Goal: Find specific page/section

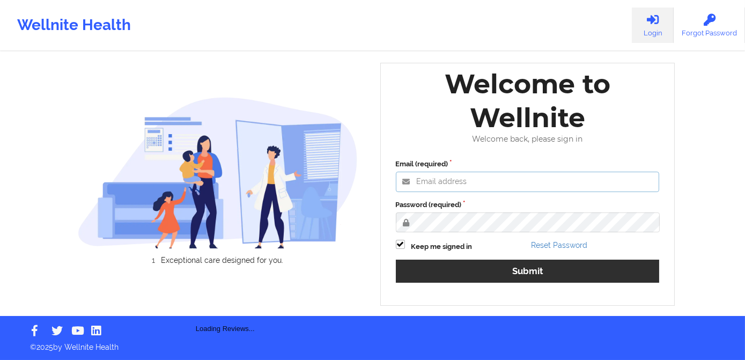
type input "[PERSON_NAME][EMAIL_ADDRESS][DOMAIN_NAME]"
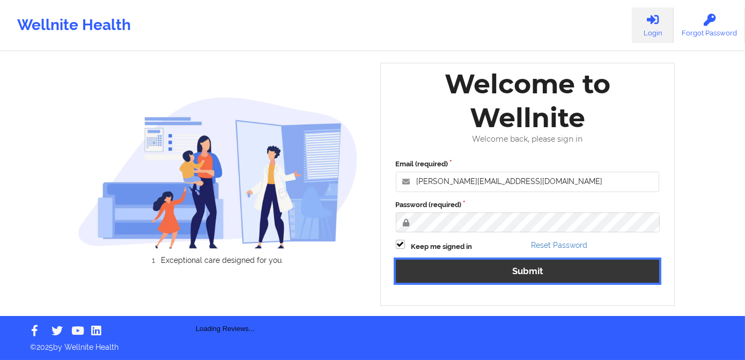
click at [483, 269] on button "Submit" at bounding box center [528, 270] width 264 height 23
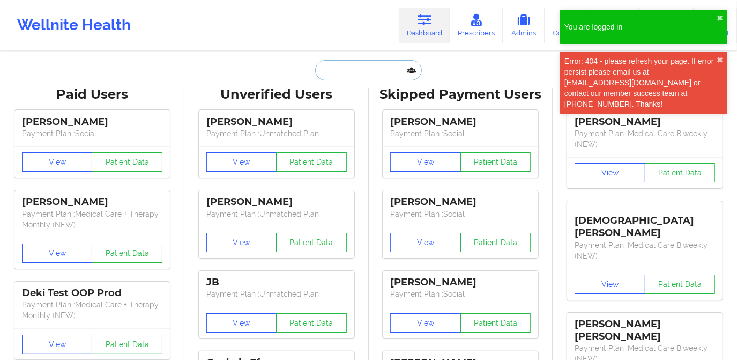
click at [346, 70] on input "text" at bounding box center [368, 70] width 106 height 20
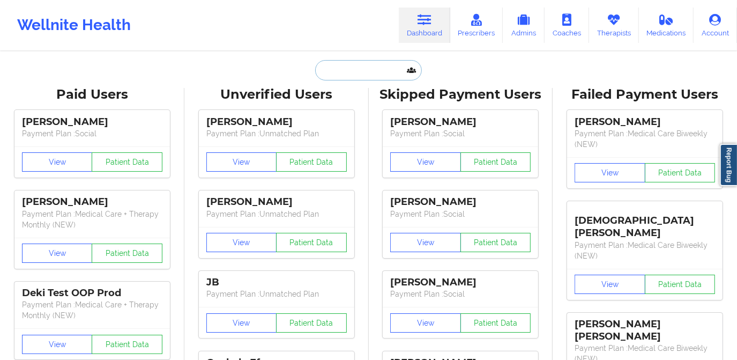
click at [344, 75] on input "text" at bounding box center [368, 70] width 106 height 20
paste input "[EMAIL_ADDRESS][DOMAIN_NAME]"
type input "[EMAIL_ADDRESS][DOMAIN_NAME]"
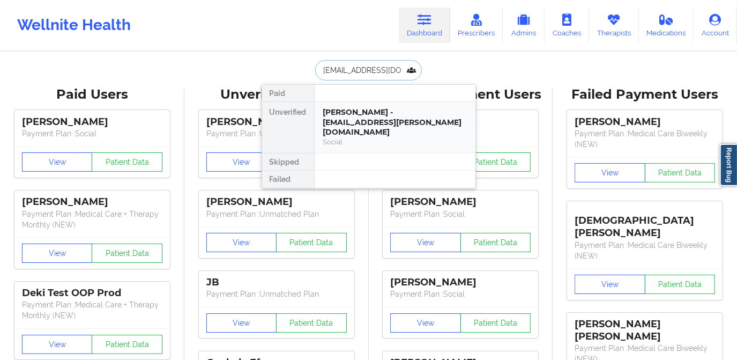
click at [385, 122] on div "[PERSON_NAME] - [EMAIL_ADDRESS][PERSON_NAME][DOMAIN_NAME]" at bounding box center [395, 122] width 144 height 30
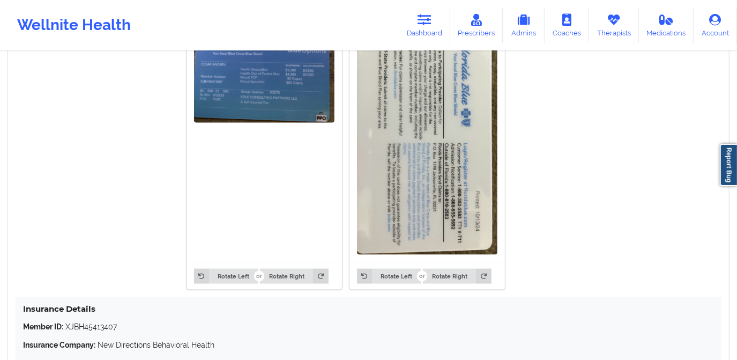
scroll to position [769, 0]
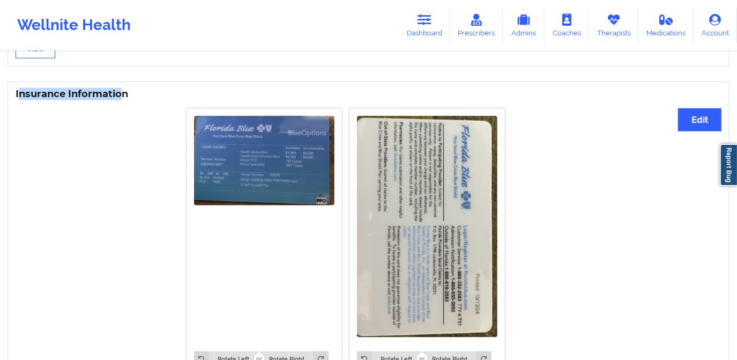
drag, startPoint x: 17, startPoint y: 93, endPoint x: 120, endPoint y: 101, distance: 103.2
click at [120, 100] on h3 "Insurance Information" at bounding box center [369, 94] width 706 height 12
drag, startPoint x: 120, startPoint y: 101, endPoint x: 116, endPoint y: 109, distance: 9.6
click at [116, 109] on div "Rotate Left Rotate Right Rotate Left Rotate Right" at bounding box center [346, 239] width 660 height 277
drag, startPoint x: 128, startPoint y: 93, endPoint x: 14, endPoint y: 91, distance: 114.2
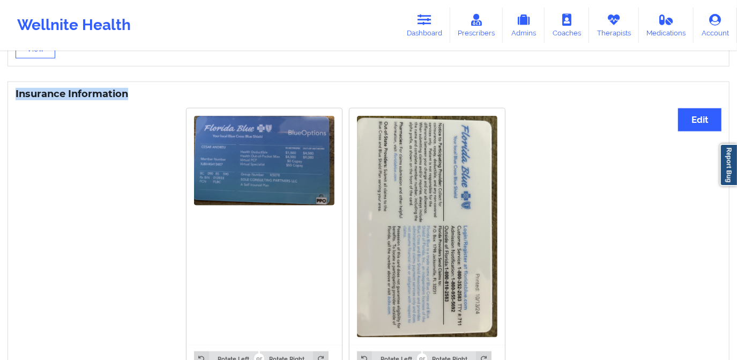
click at [14, 91] on div "Insurance Information Edit Rotate Left Rotate Right Rotate Left Rotate Right In…" at bounding box center [369, 291] width 722 height 421
copy h3 "Insurance Information"
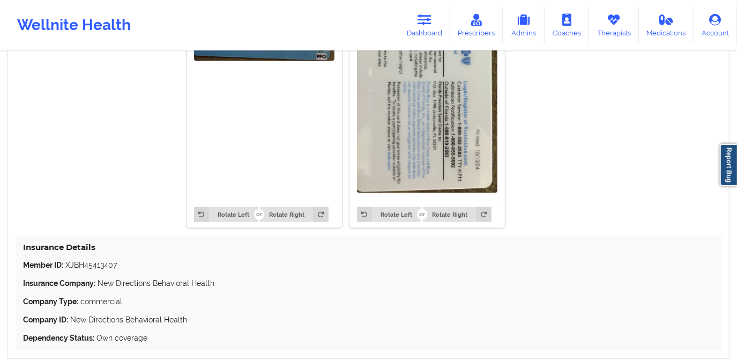
scroll to position [964, 0]
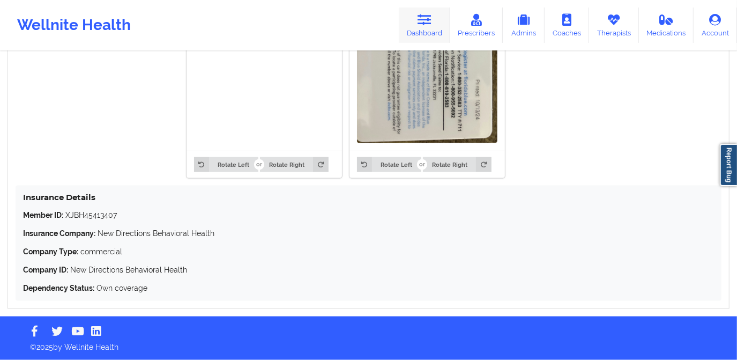
click at [417, 18] on link "Dashboard" at bounding box center [424, 25] width 51 height 35
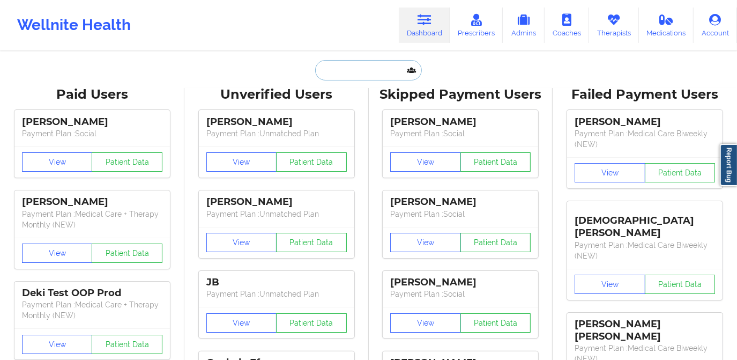
click at [344, 66] on input "text" at bounding box center [368, 70] width 106 height 20
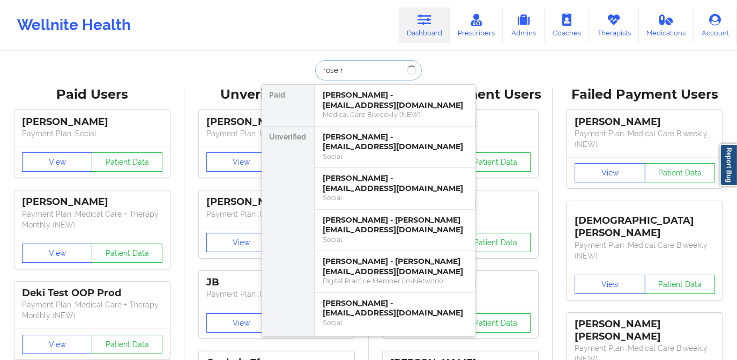
type input "rose re"
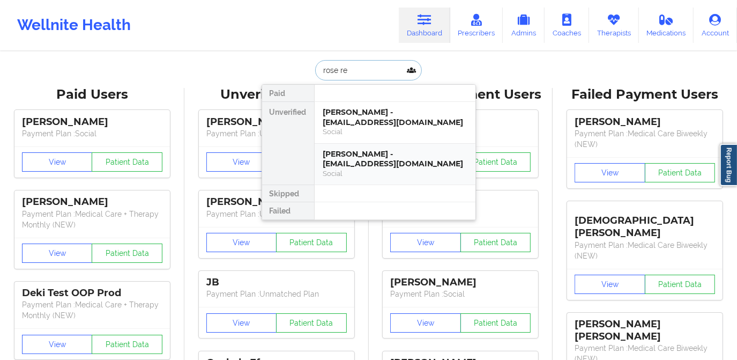
click at [361, 148] on div "[PERSON_NAME] - [EMAIL_ADDRESS][DOMAIN_NAME] Social" at bounding box center [395, 164] width 161 height 41
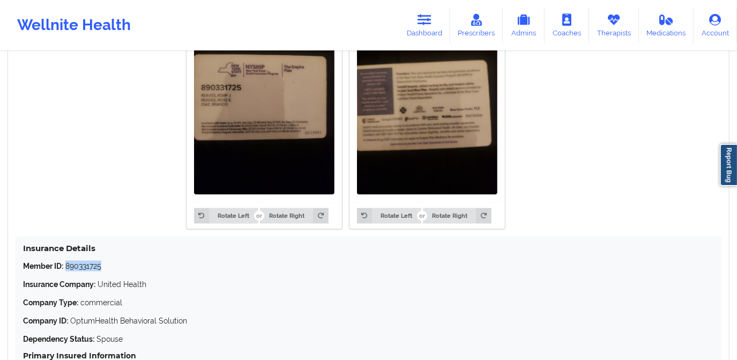
scroll to position [877, 0]
